Goal: Task Accomplishment & Management: Use online tool/utility

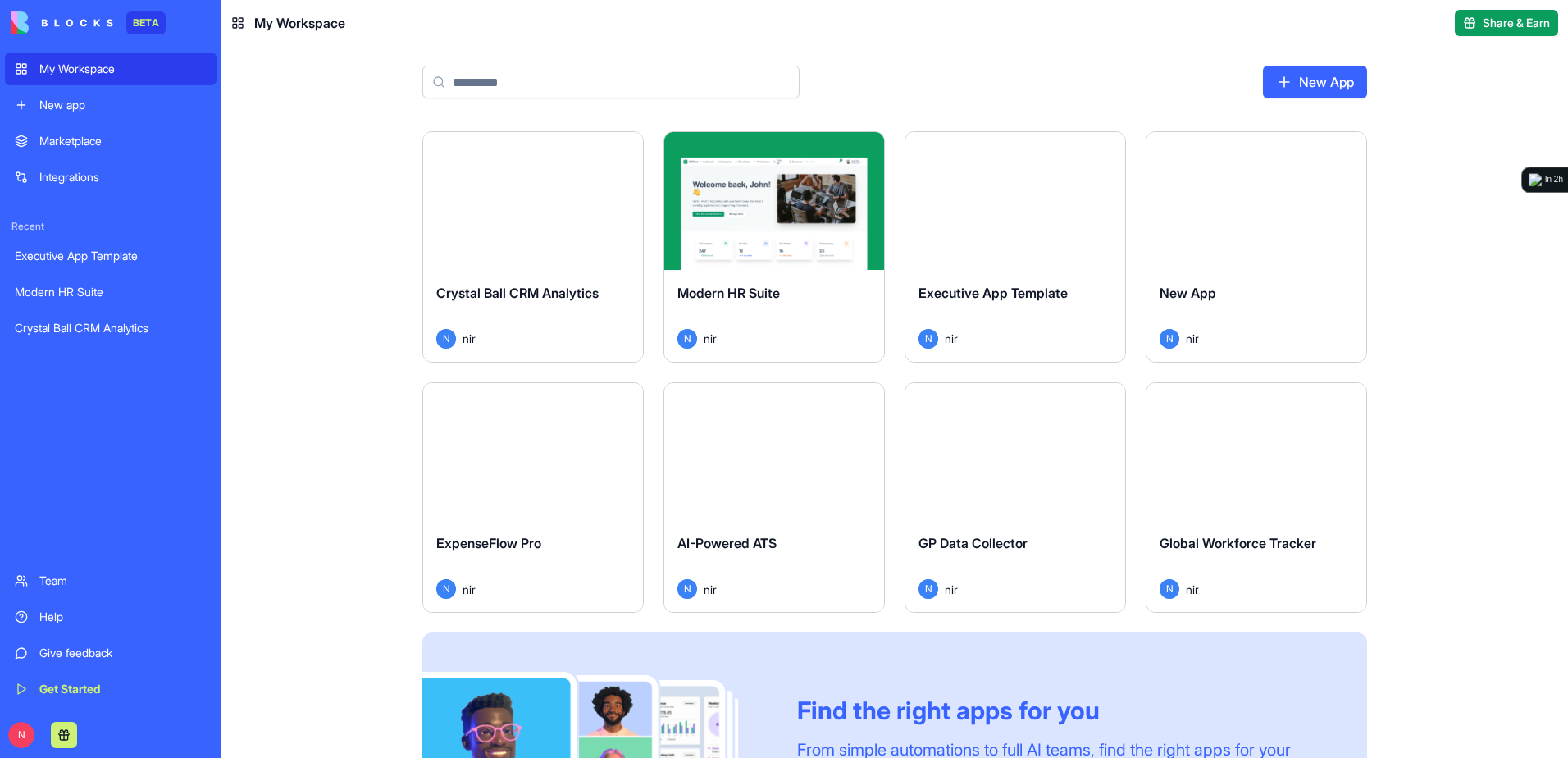
click at [580, 242] on div "Launch" at bounding box center [533, 201] width 220 height 138
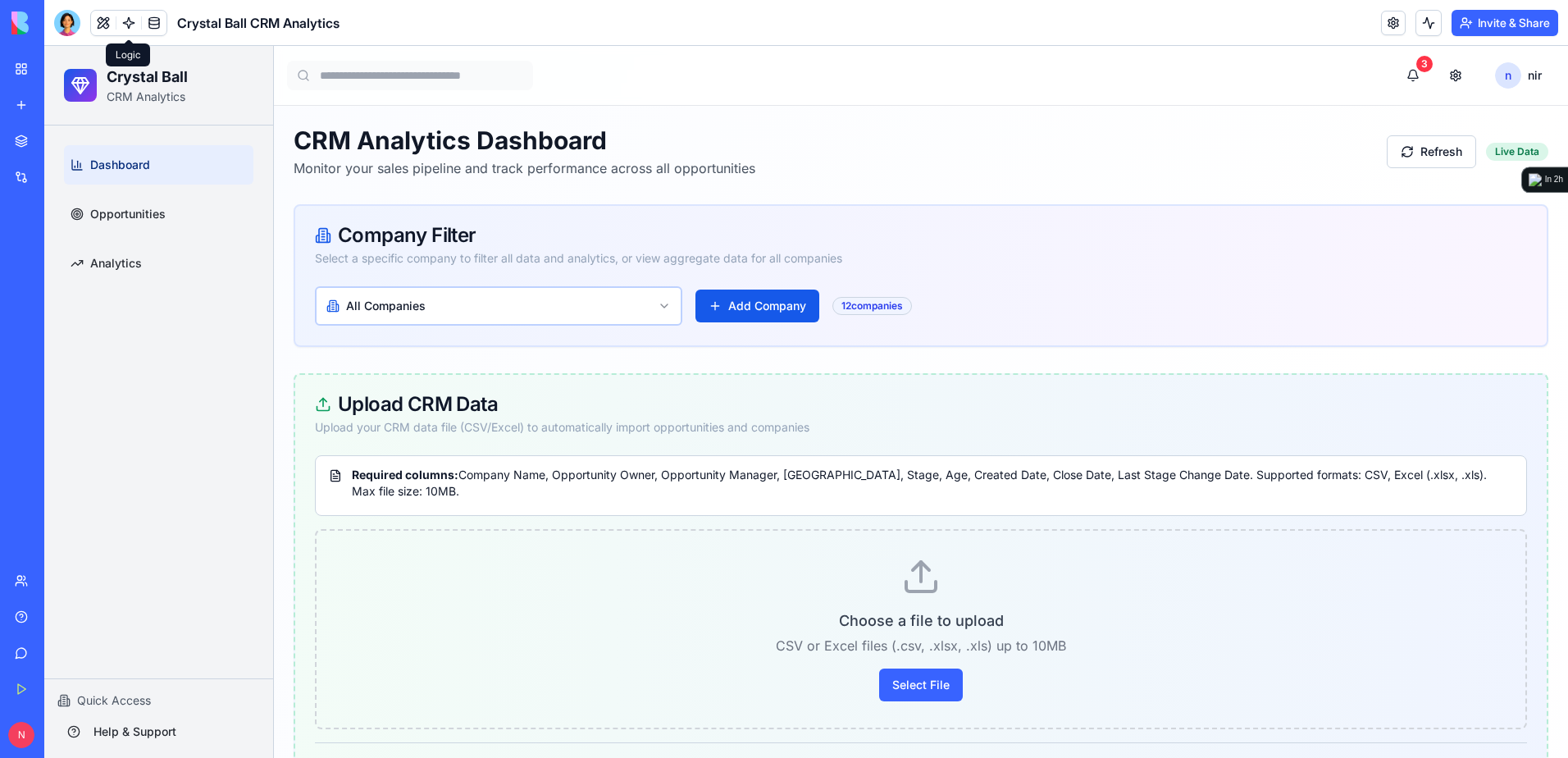
click at [124, 23] on link at bounding box center [129, 22] width 24 height 24
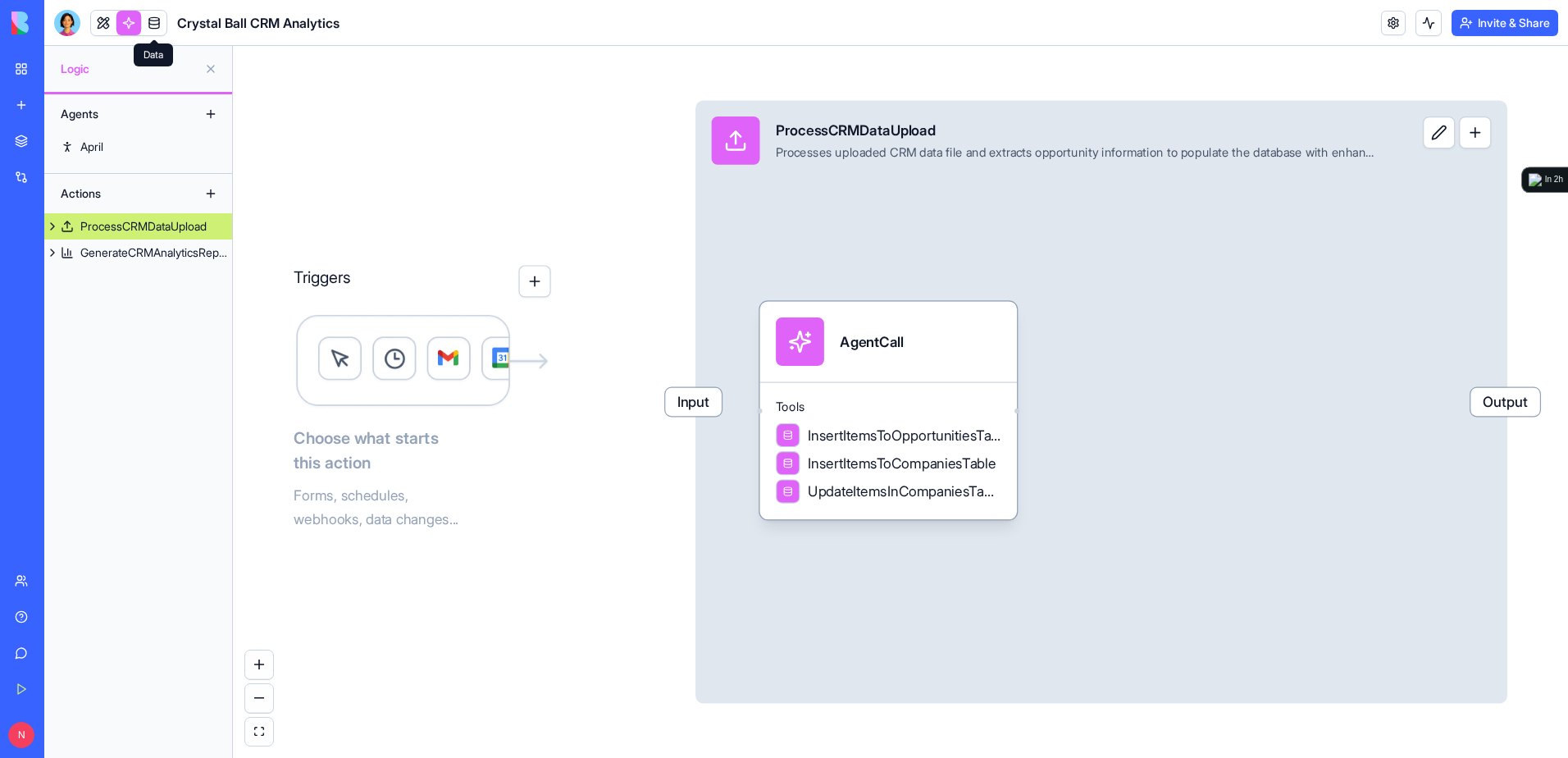
click at [159, 24] on link at bounding box center [154, 22] width 24 height 24
